Goal: Task Accomplishment & Management: Manage account settings

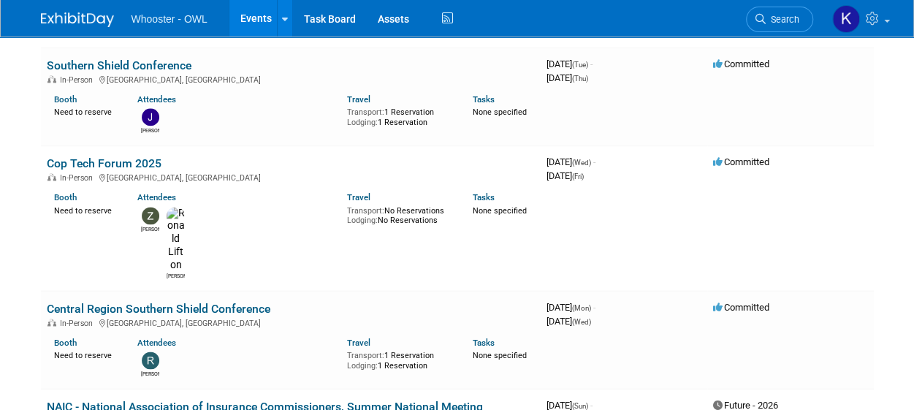
scroll to position [915, 0]
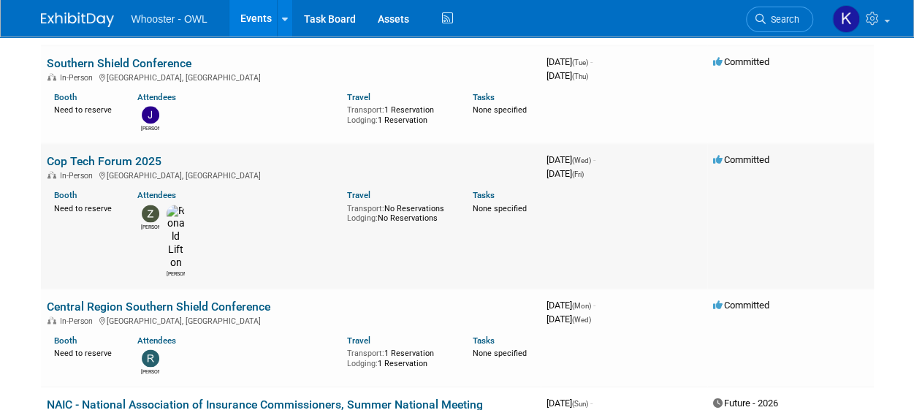
click at [145, 161] on link "Cop Tech Forum 2025" at bounding box center [104, 161] width 115 height 14
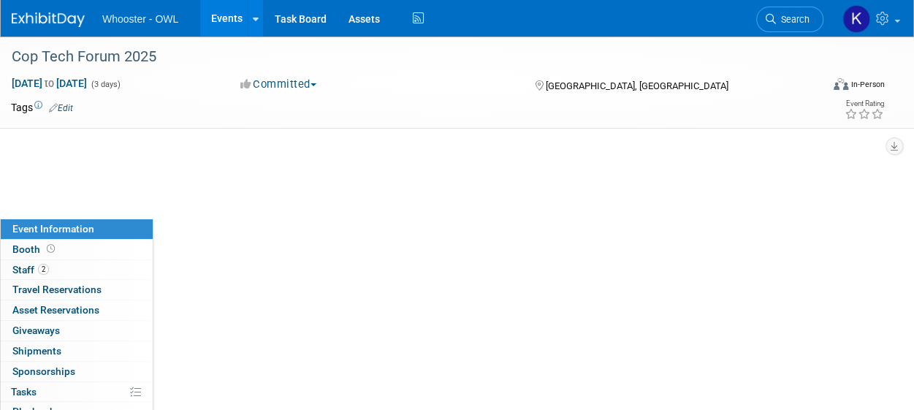
select select "OWL Intelligence Platform"
select select "Law Enforcement - Government"
select select "Conference"
select select "No"
select select "Kamila Castaneda"
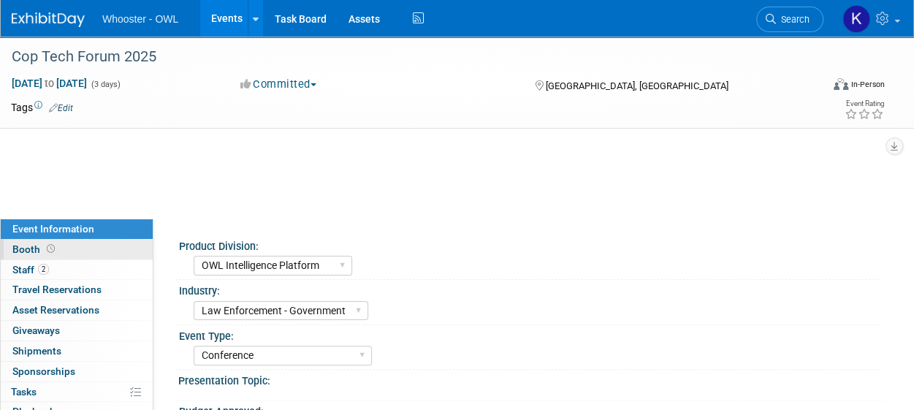
click at [91, 248] on link "Booth" at bounding box center [77, 250] width 152 height 20
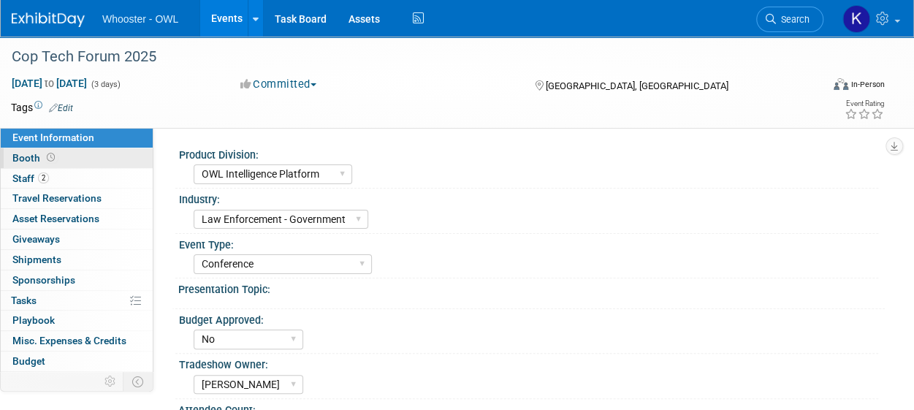
click at [75, 156] on link "Booth" at bounding box center [77, 158] width 152 height 20
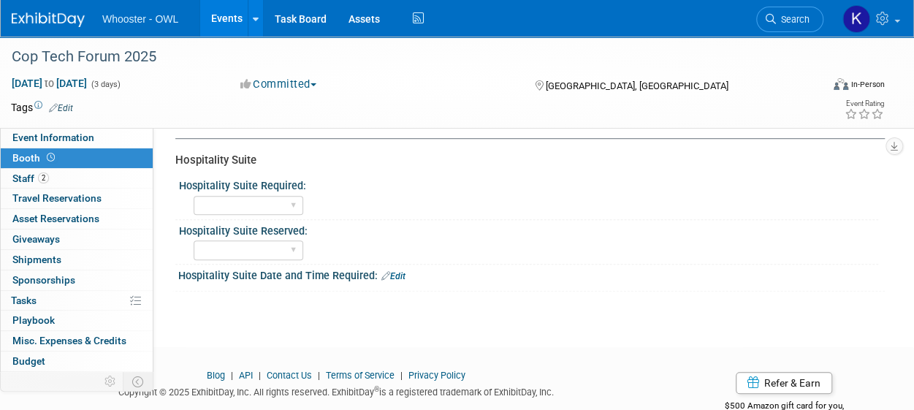
scroll to position [473, 0]
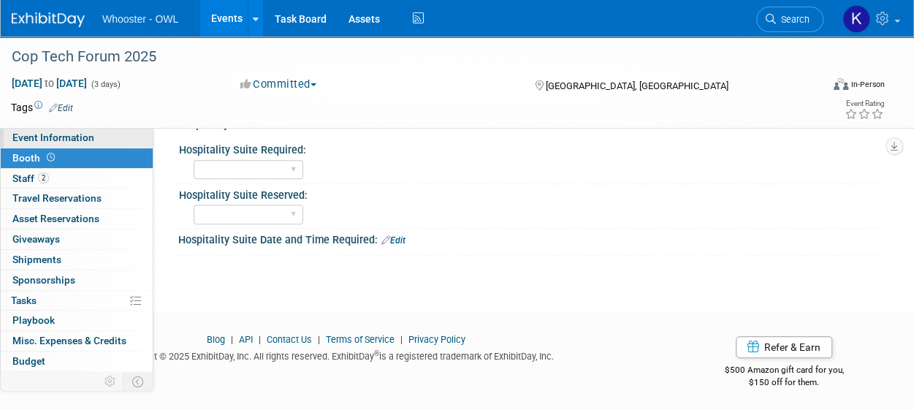
click at [99, 142] on link "Event Information" at bounding box center [77, 138] width 152 height 20
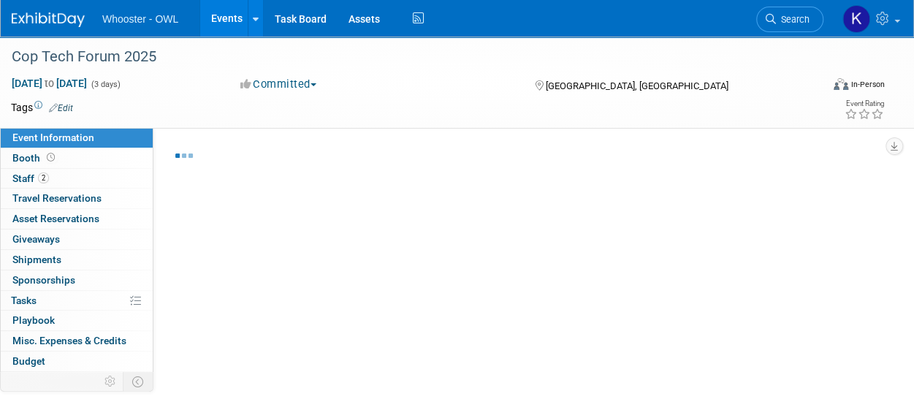
select select "OWL Intelligence Platform"
select select "Law Enforcement - Government"
select select "Conference"
select select "No"
select select "Kamila Castaneda"
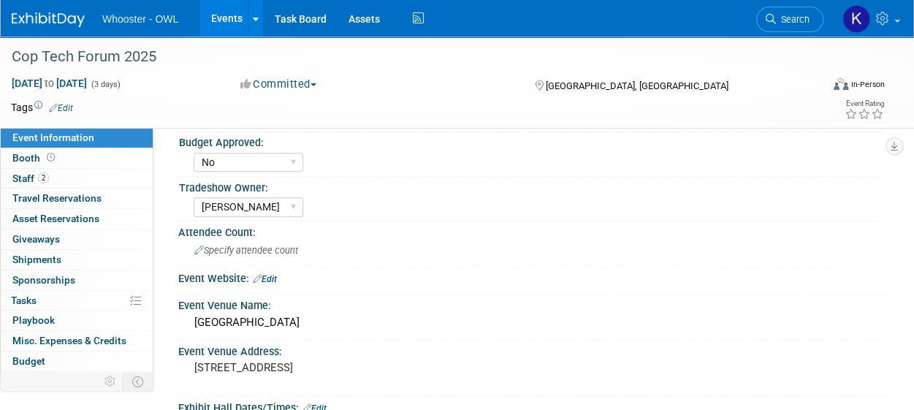
scroll to position [193, 0]
click at [276, 156] on select "Yes No" at bounding box center [249, 163] width 110 height 20
select select "Yes"
click at [194, 153] on select "Yes No" at bounding box center [249, 163] width 110 height 20
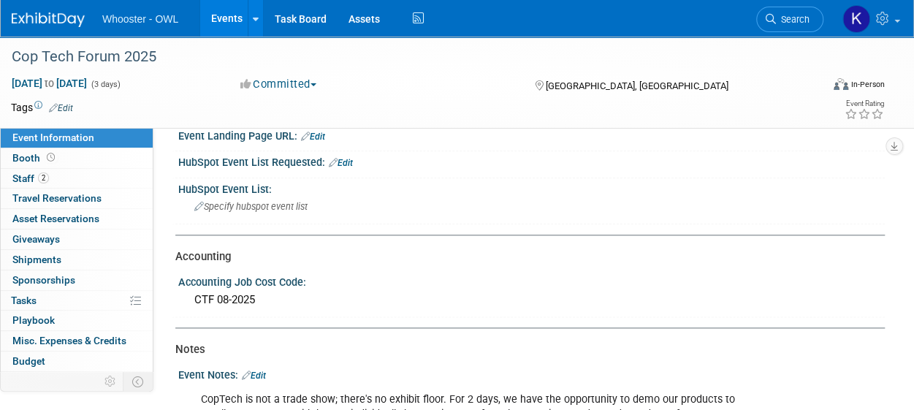
scroll to position [807, 0]
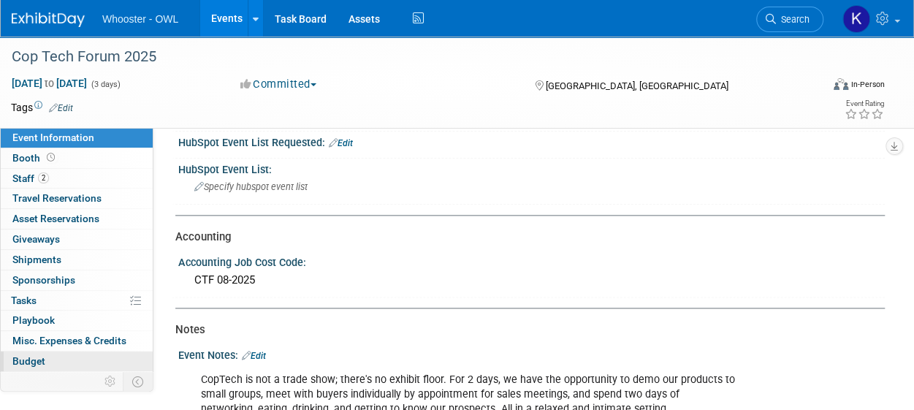
click at [74, 363] on link "Budget" at bounding box center [77, 361] width 152 height 20
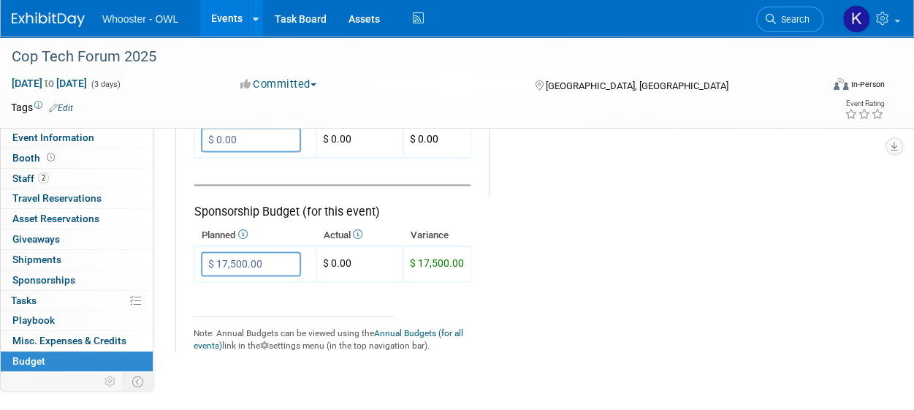
scroll to position [972, 0]
click at [76, 159] on link "Booth" at bounding box center [77, 158] width 152 height 20
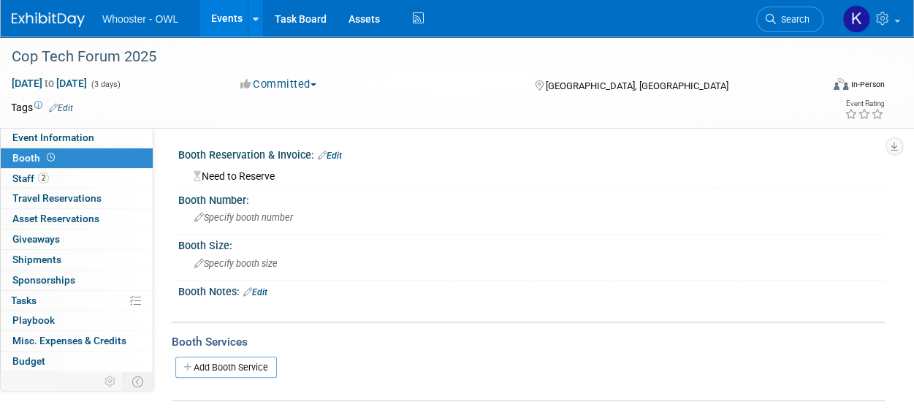
click at [338, 153] on link "Edit" at bounding box center [330, 156] width 24 height 10
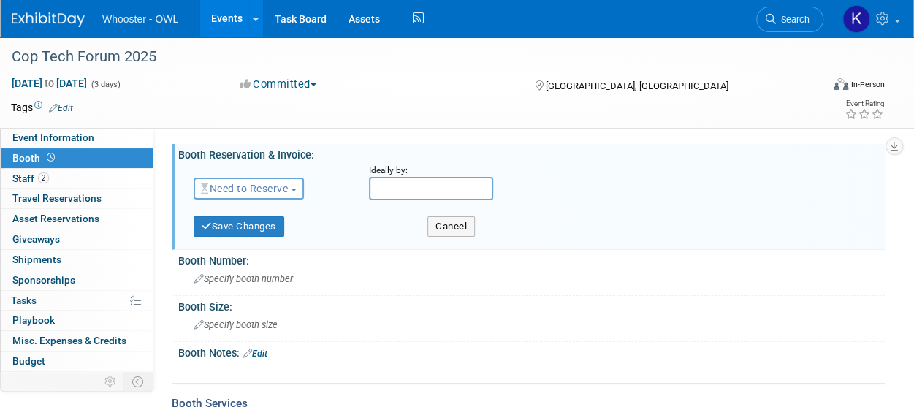
click at [270, 198] on button "Need to Reserve" at bounding box center [249, 189] width 110 height 22
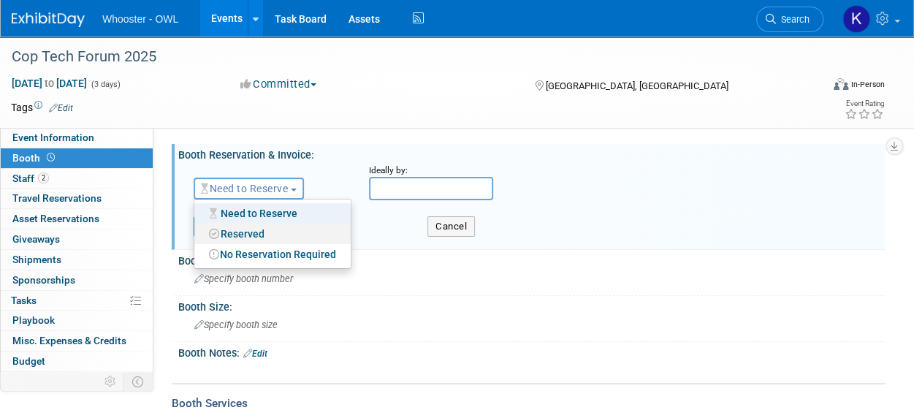
click at [273, 235] on link "Reserved" at bounding box center [272, 234] width 156 height 20
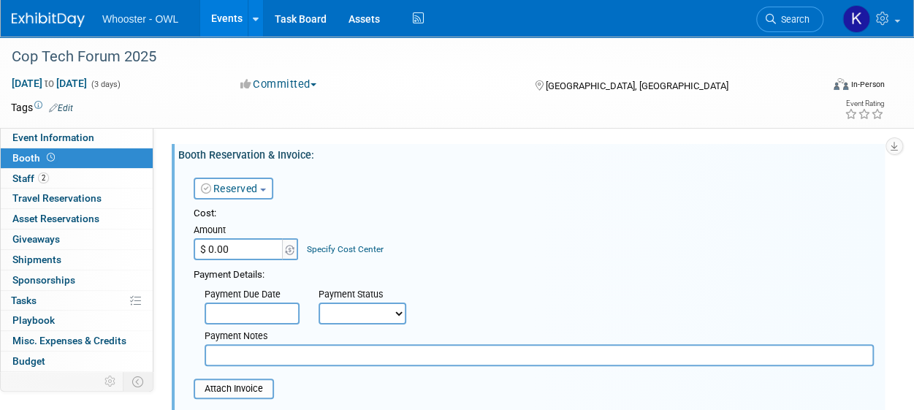
click at [272, 358] on input "text" at bounding box center [539, 355] width 669 height 22
type input "No booth"
click at [256, 249] on input "$ 0.00" at bounding box center [239, 249] width 91 height 22
click at [56, 359] on link "Budget" at bounding box center [77, 361] width 152 height 20
